Goal: Check status: Check status

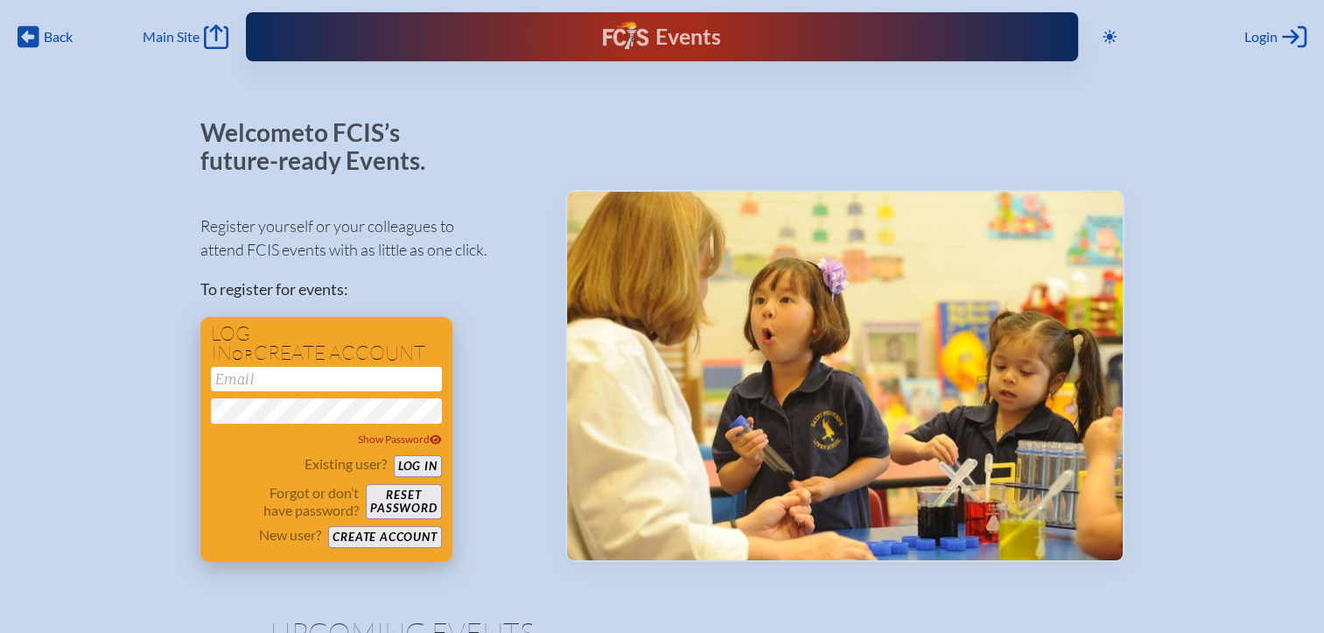
type input "[EMAIL_ADDRESS][DOMAIN_NAME]"
click at [413, 460] on button "Log in" at bounding box center [418, 466] width 48 height 22
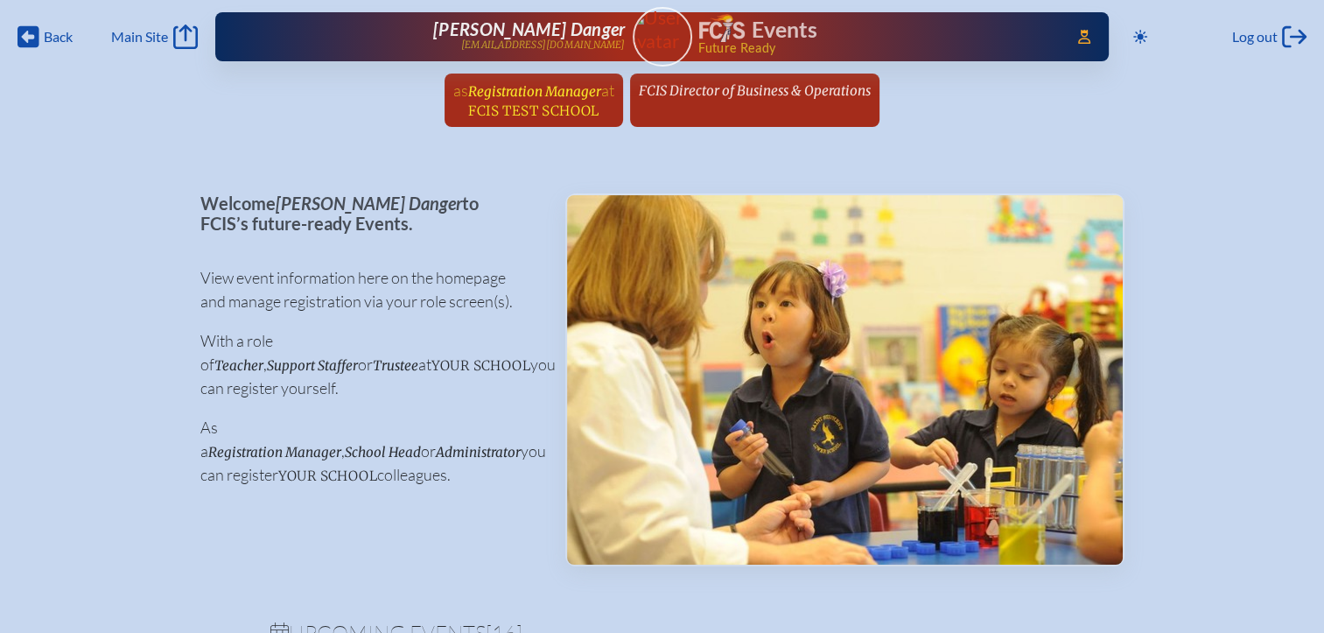
click at [560, 116] on span "FCIS Test School" at bounding box center [533, 110] width 130 height 17
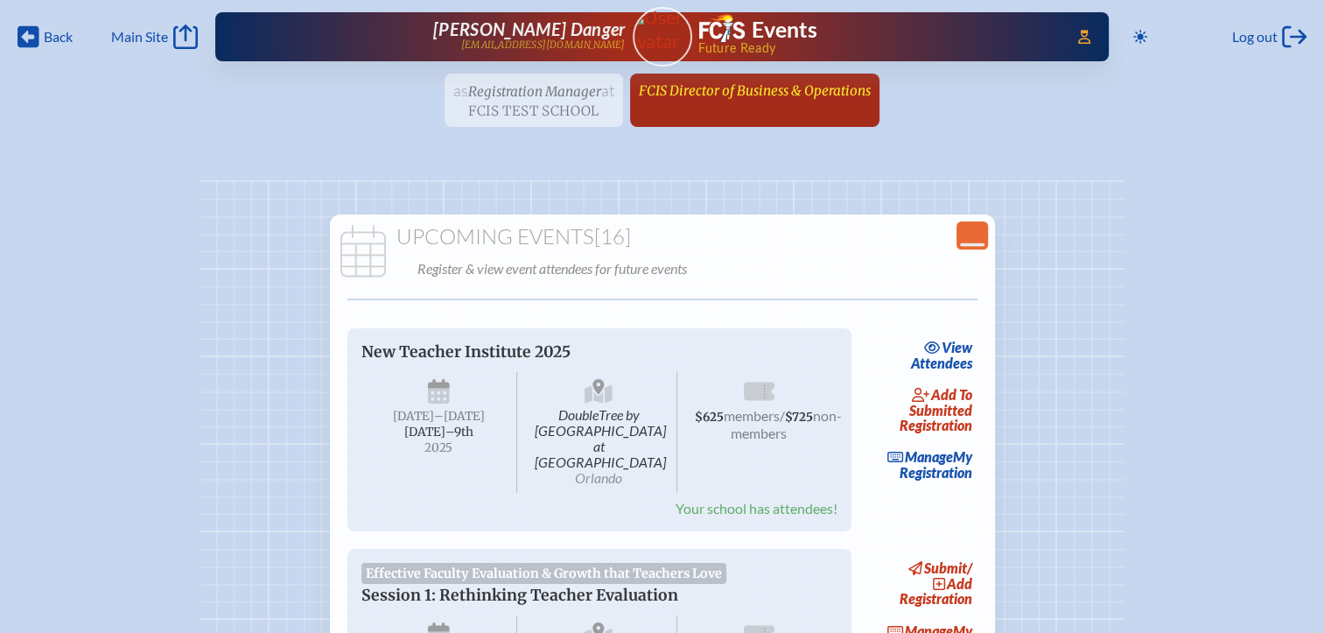
click at [705, 89] on span "FCIS Director of Business & Operations" at bounding box center [755, 90] width 232 height 17
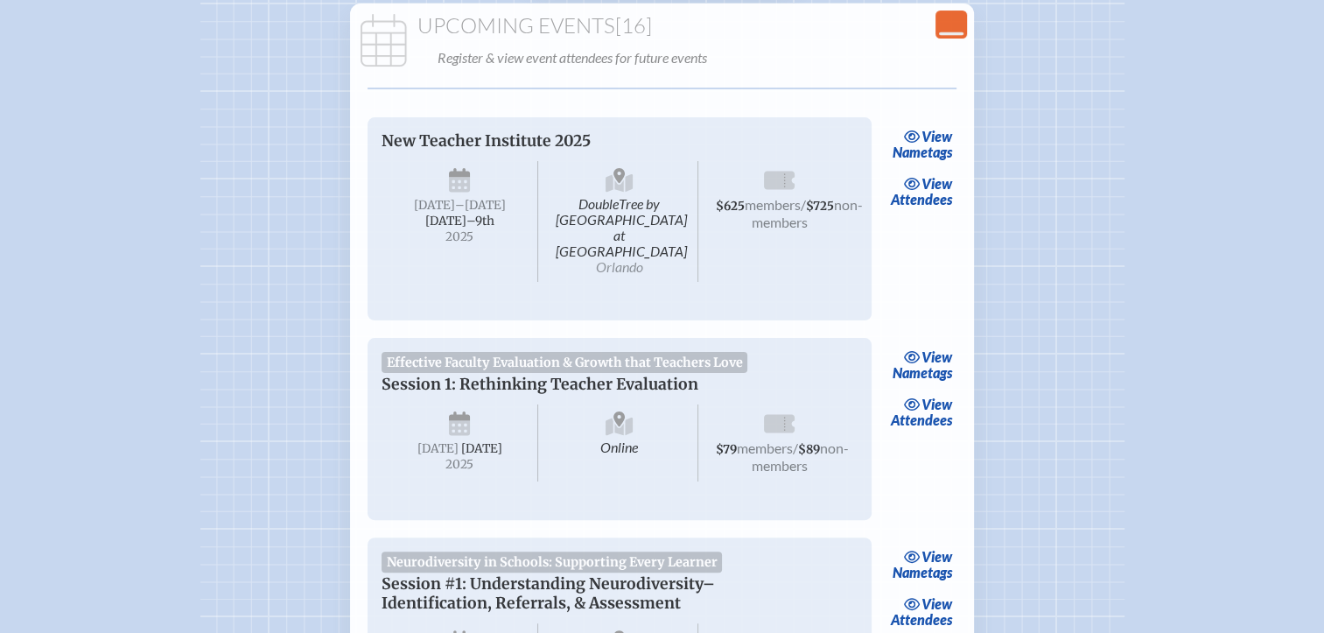
scroll to position [350, 0]
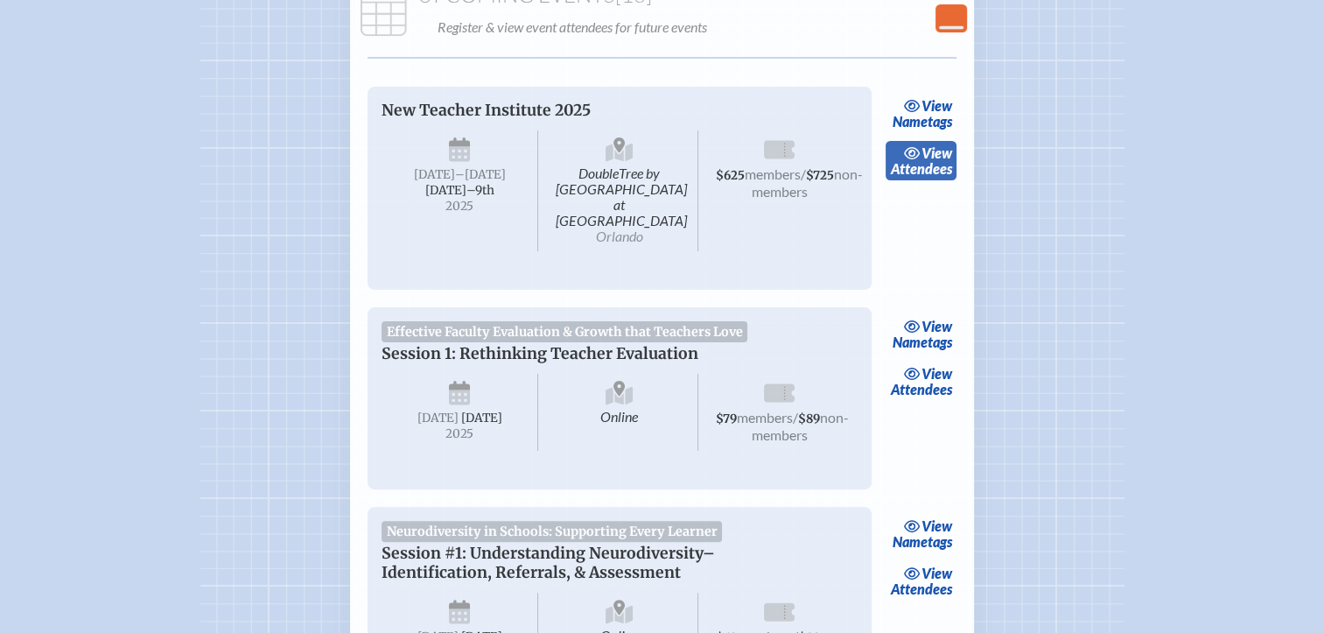
click at [936, 155] on span "view" at bounding box center [937, 152] width 31 height 17
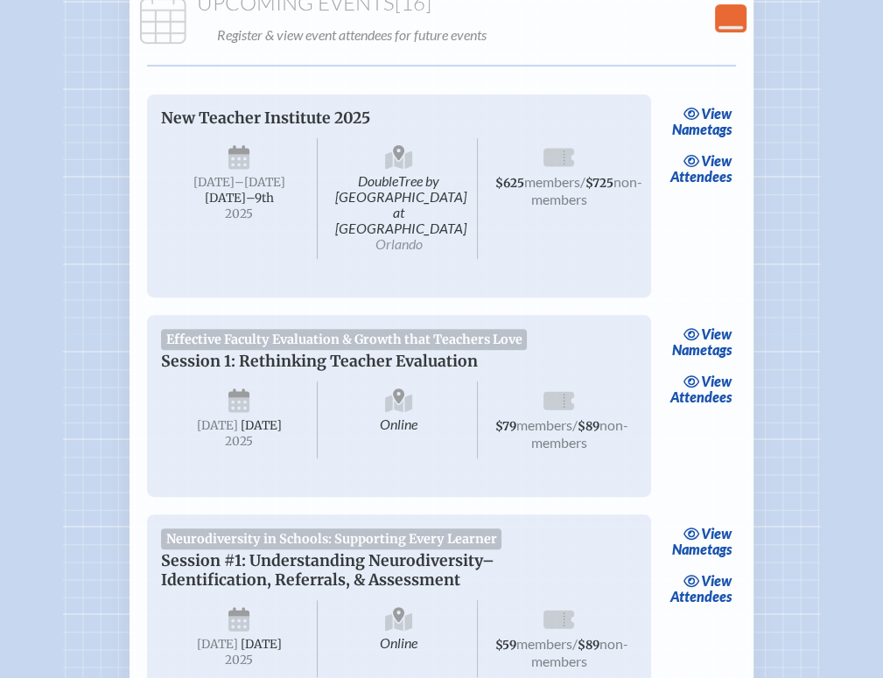
scroll to position [438, 0]
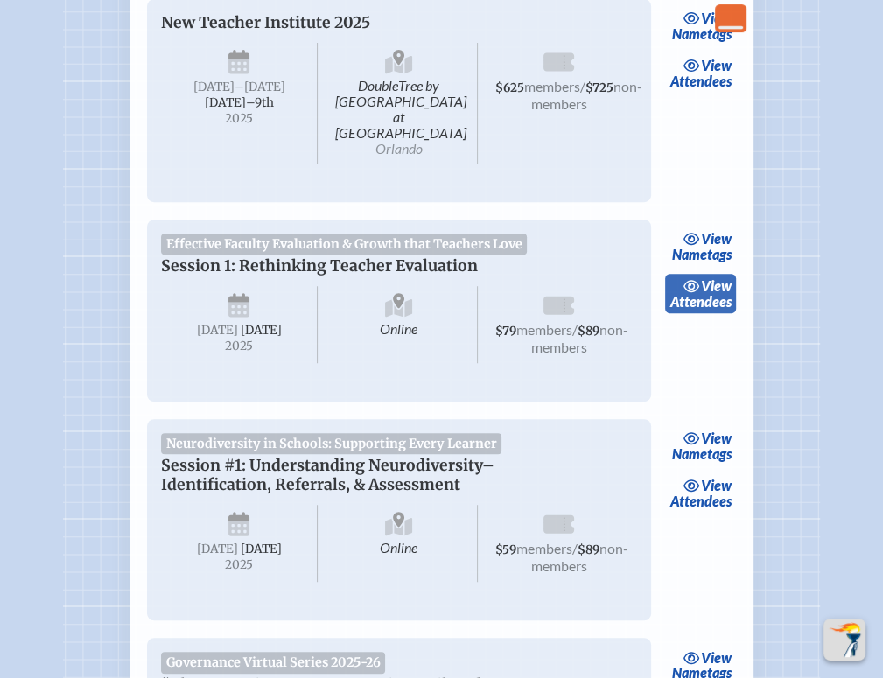
click at [722, 277] on span "view" at bounding box center [716, 285] width 31 height 17
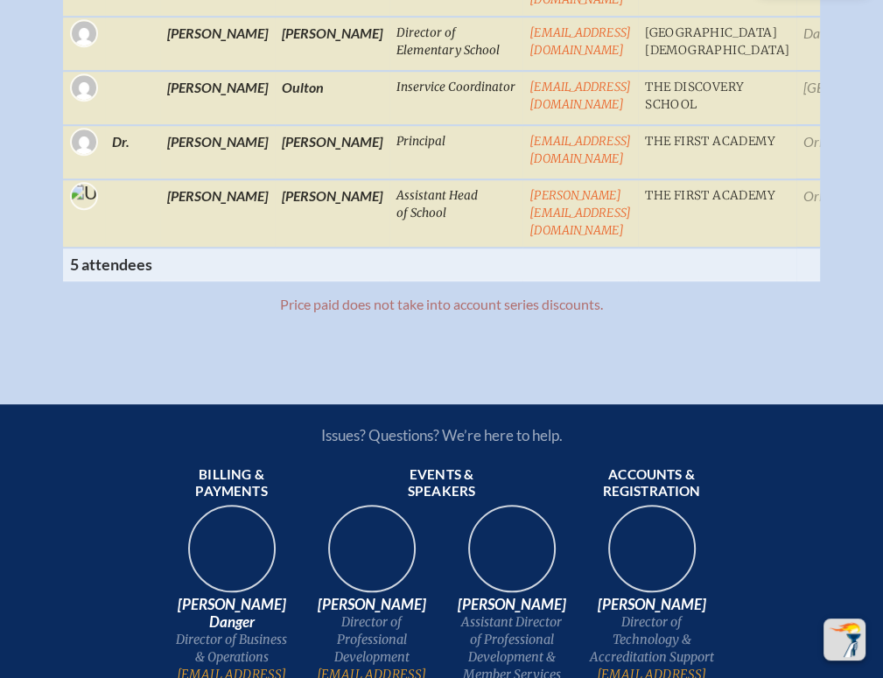
scroll to position [613, 0]
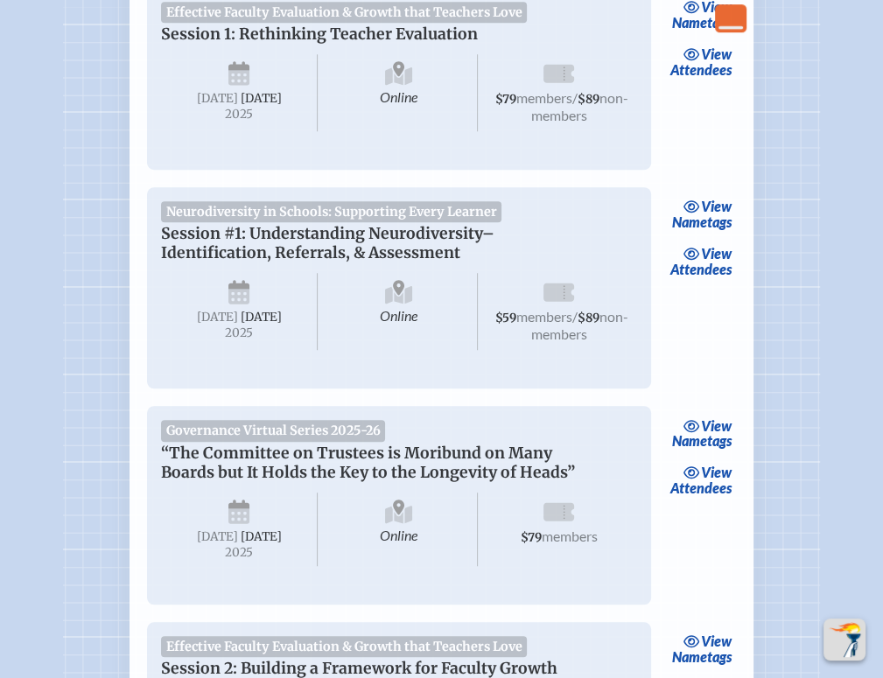
scroll to position [700, 0]
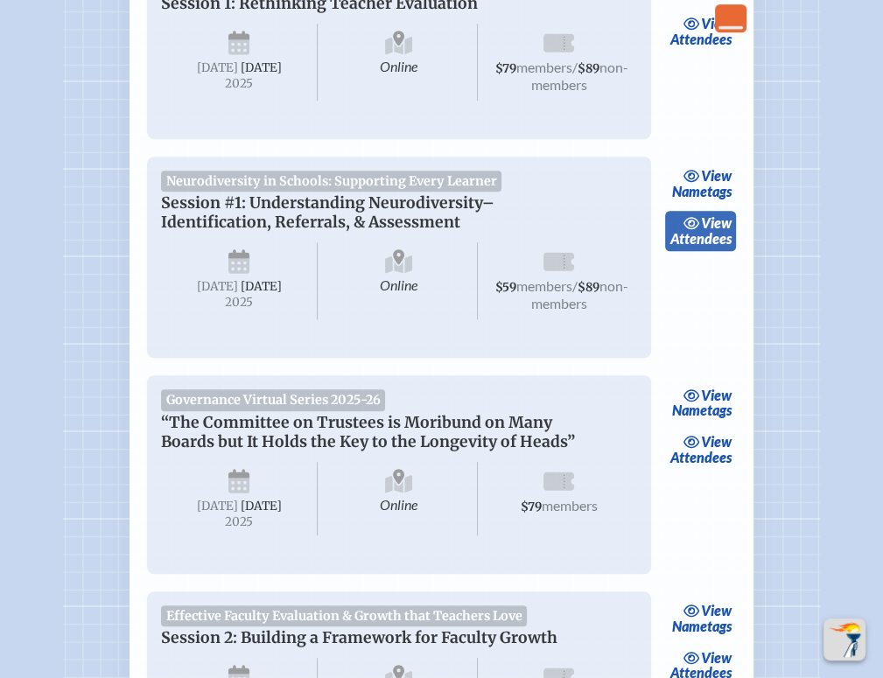
click at [715, 225] on span "view" at bounding box center [716, 222] width 31 height 17
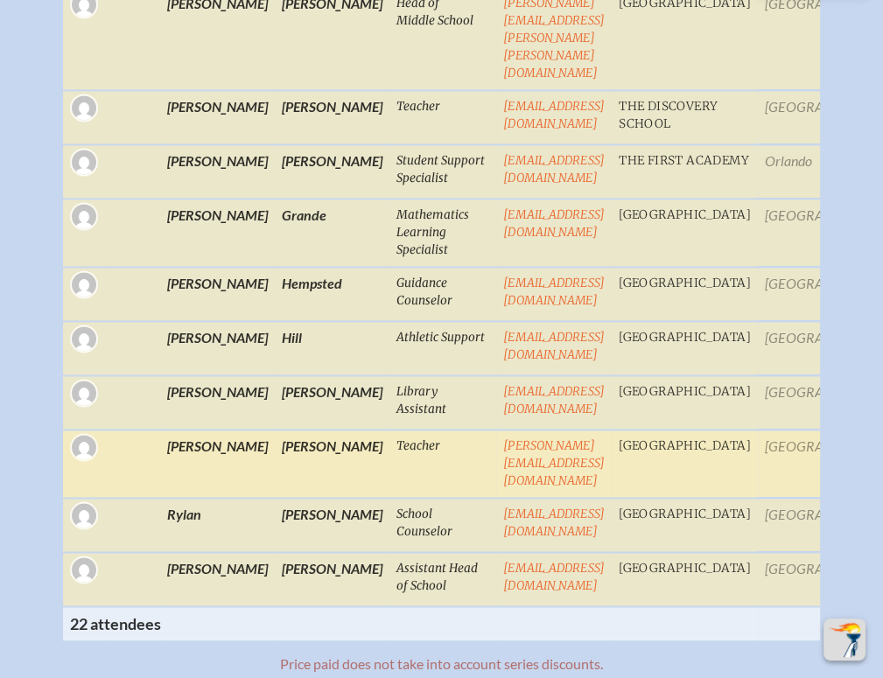
scroll to position [1838, 0]
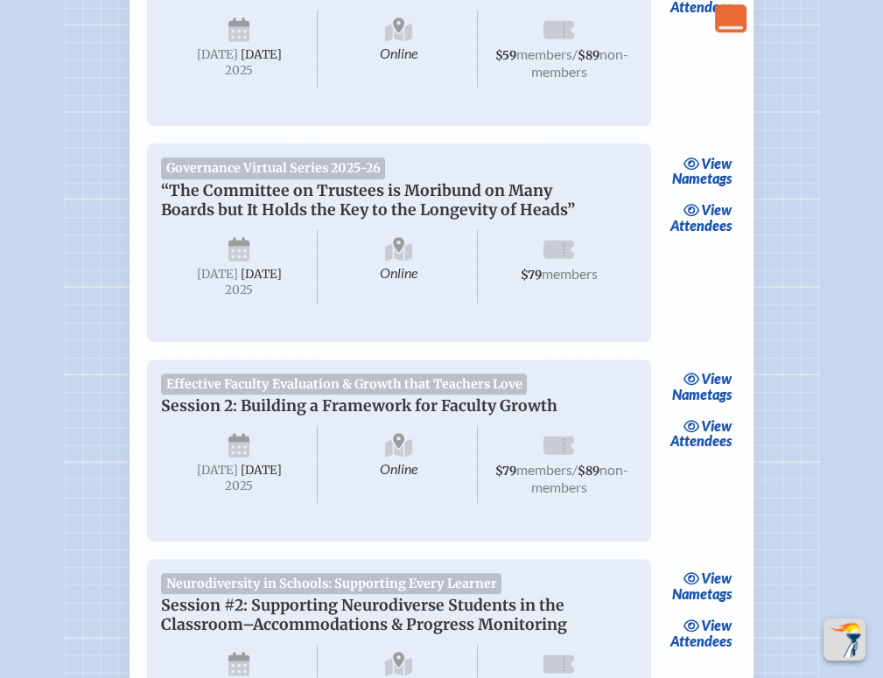
scroll to position [963, 0]
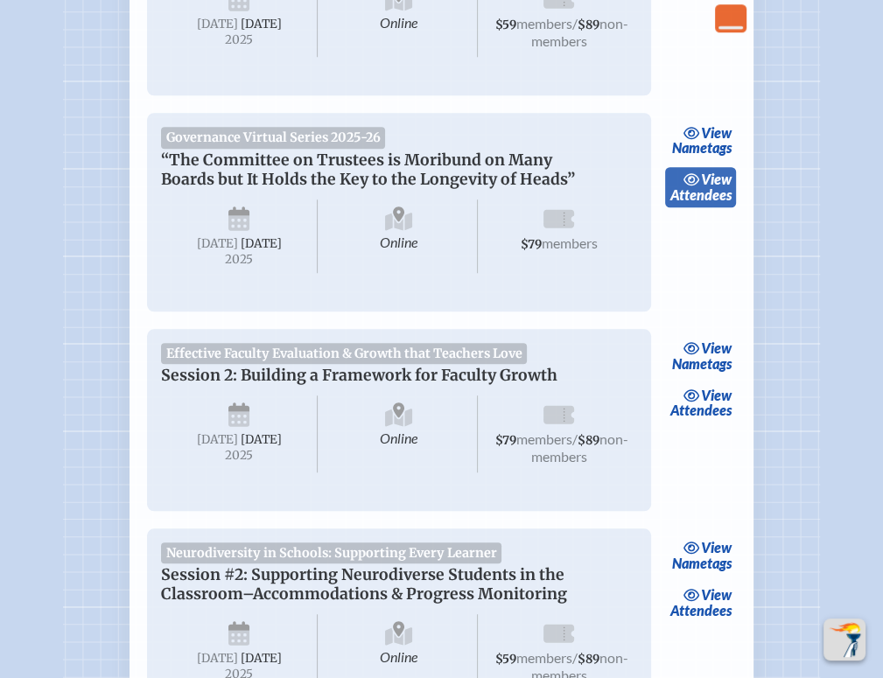
click at [712, 195] on link "view Attendees" at bounding box center [700, 187] width 71 height 40
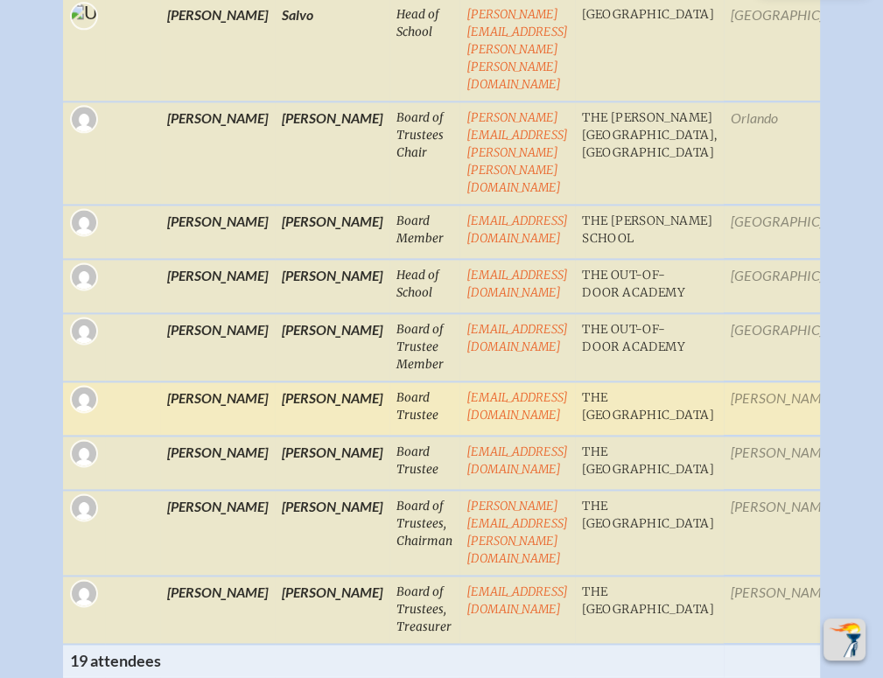
scroll to position [1663, 0]
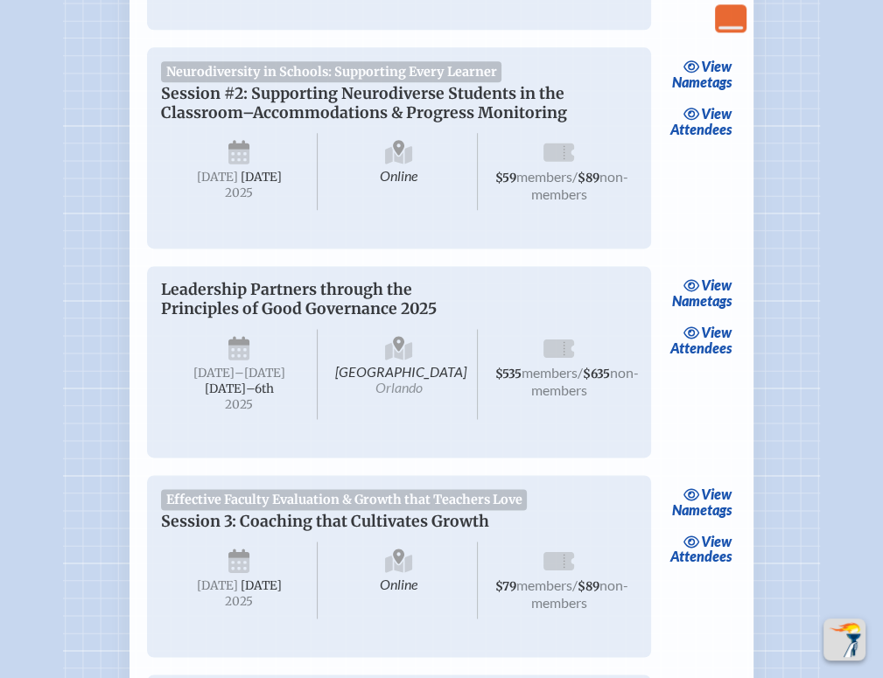
scroll to position [1488, 0]
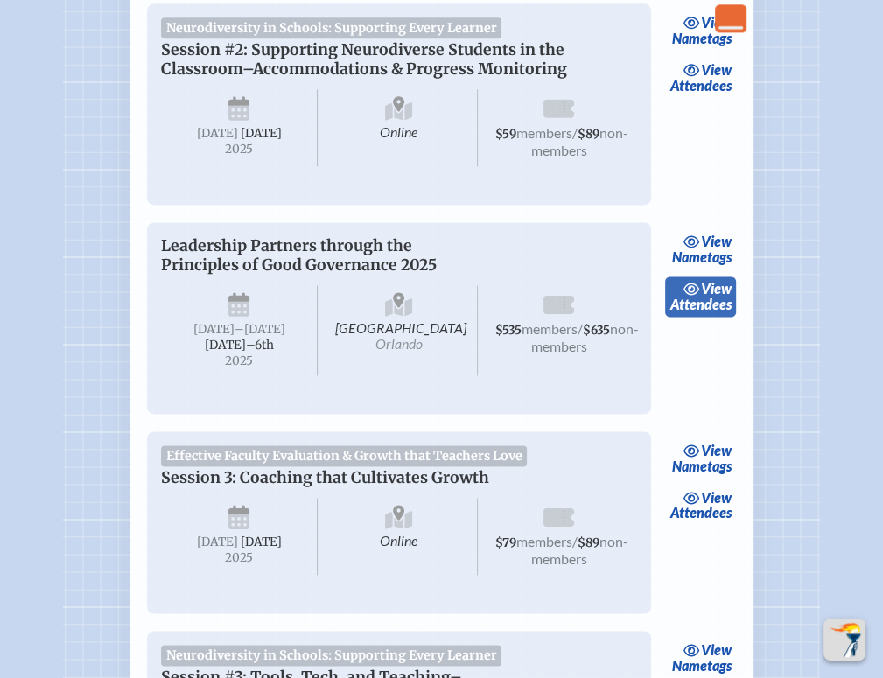
click at [697, 317] on link "view Attendees" at bounding box center [700, 297] width 71 height 40
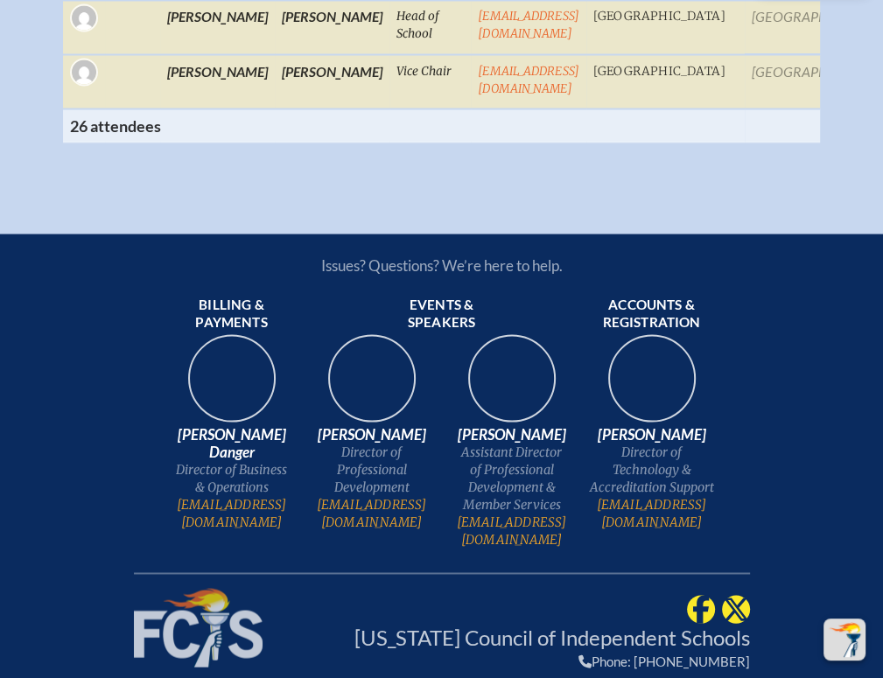
scroll to position [2450, 0]
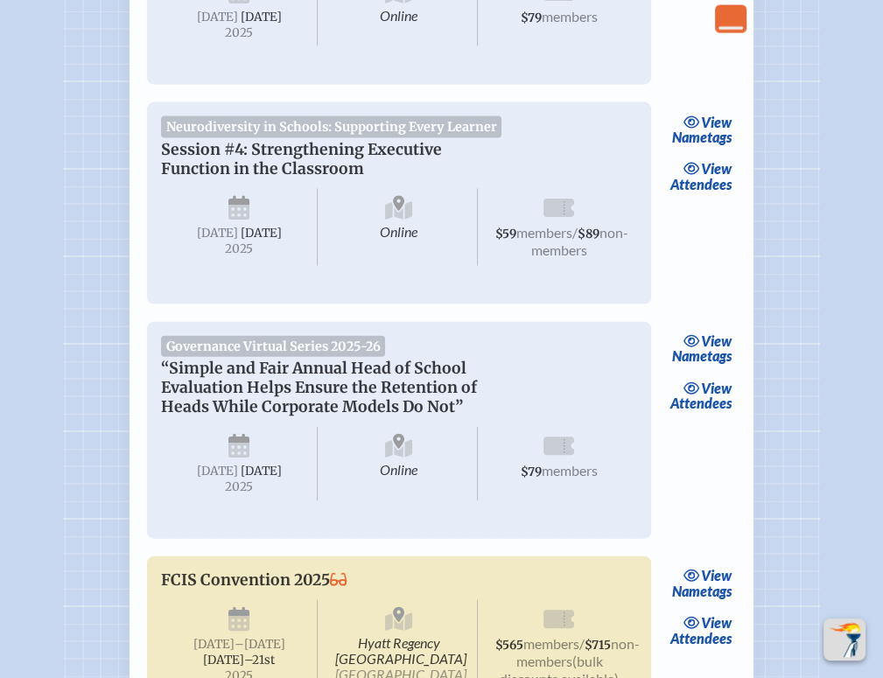
scroll to position [1488, 0]
